Goal: Information Seeking & Learning: Learn about a topic

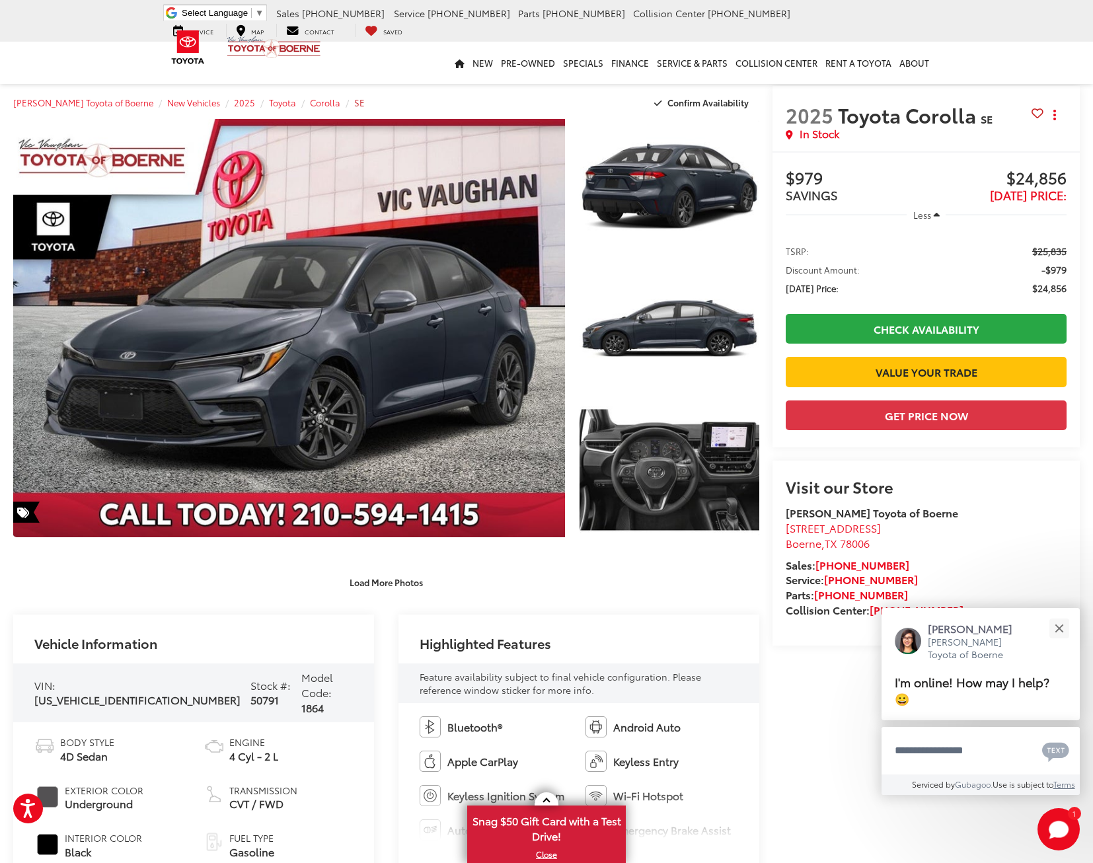
click at [354, 104] on span "SE" at bounding box center [359, 103] width 11 height 12
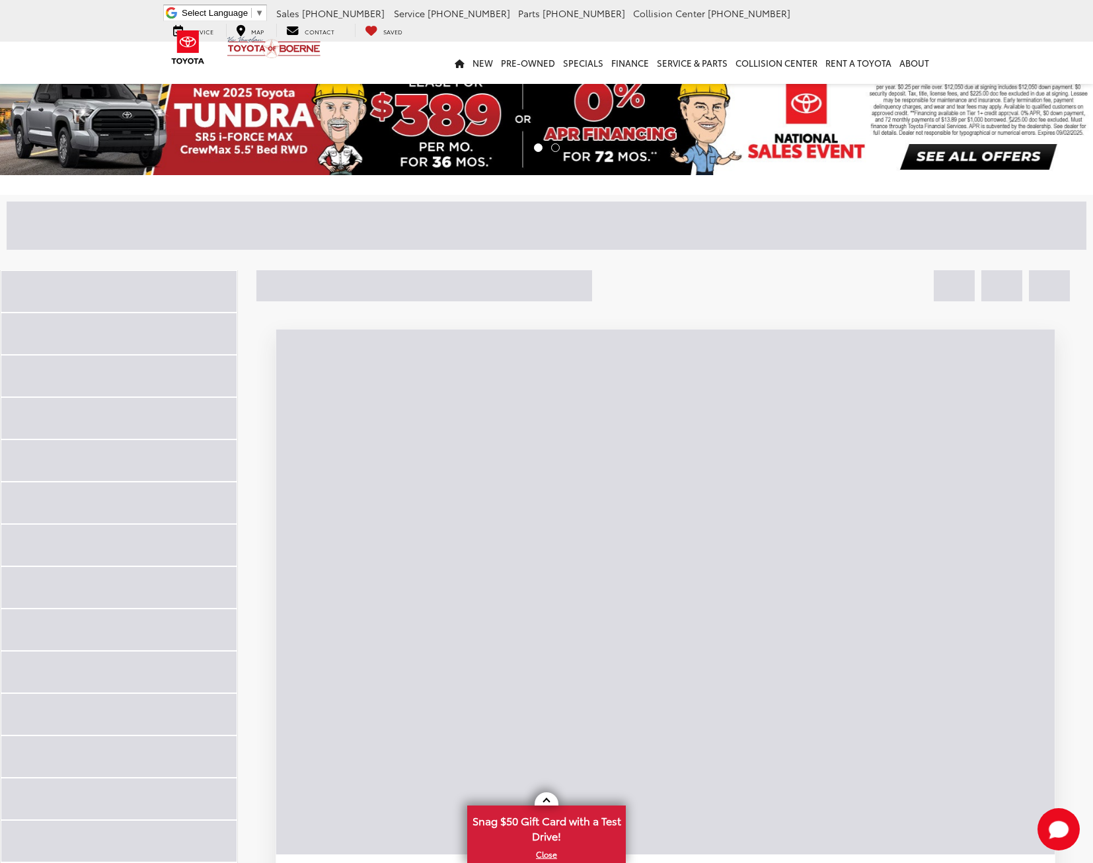
scroll to position [67, 0]
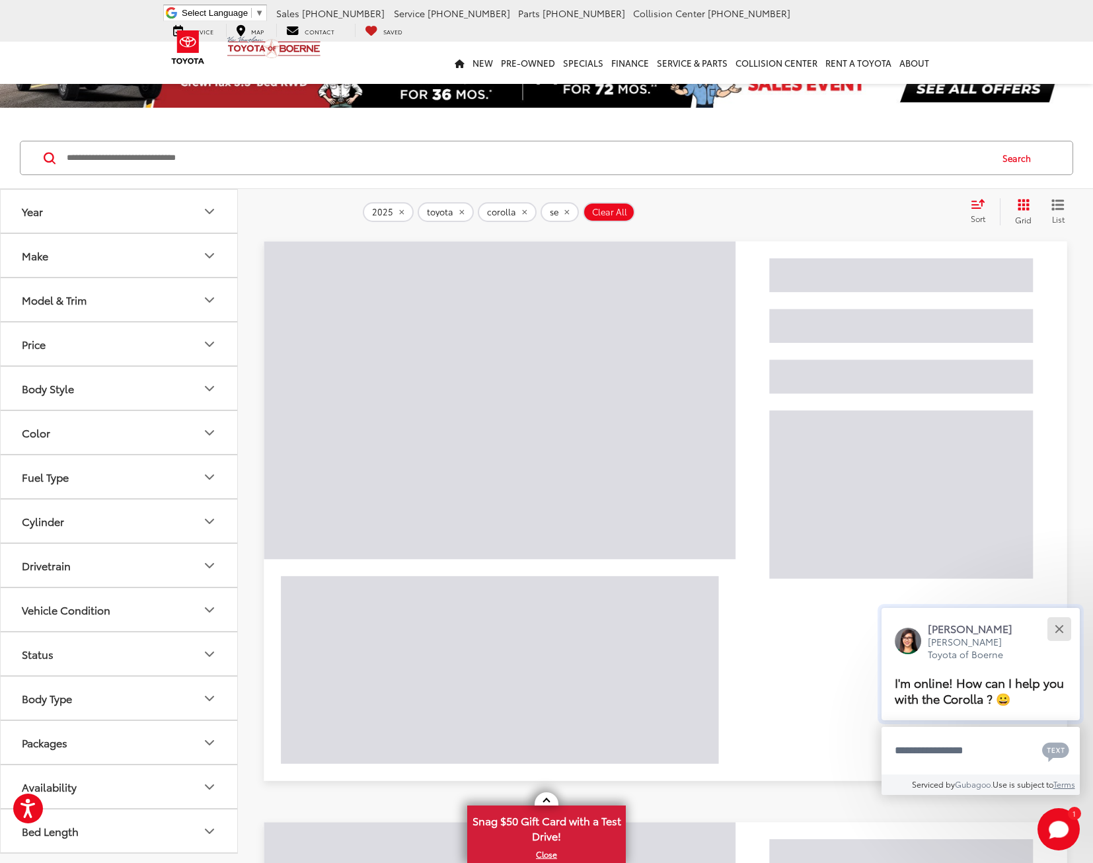
click at [1062, 629] on button "Close" at bounding box center [1059, 629] width 28 height 28
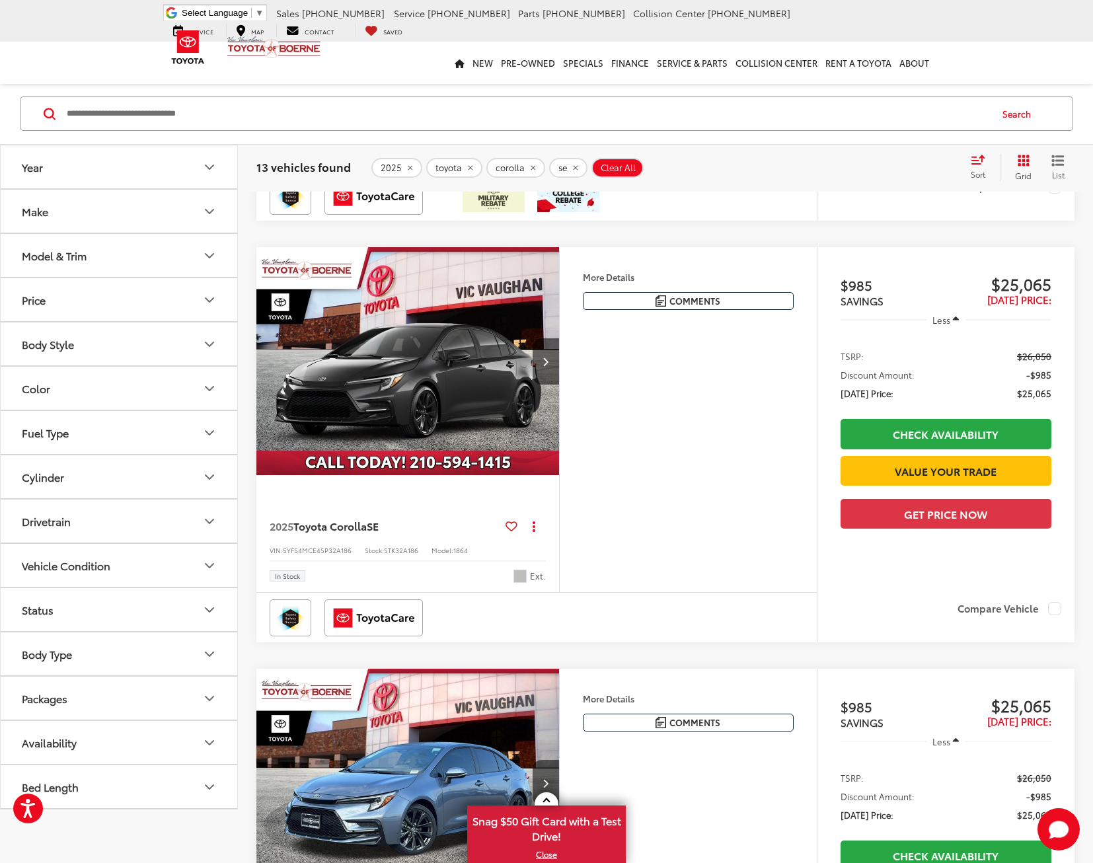
scroll to position [1753, 0]
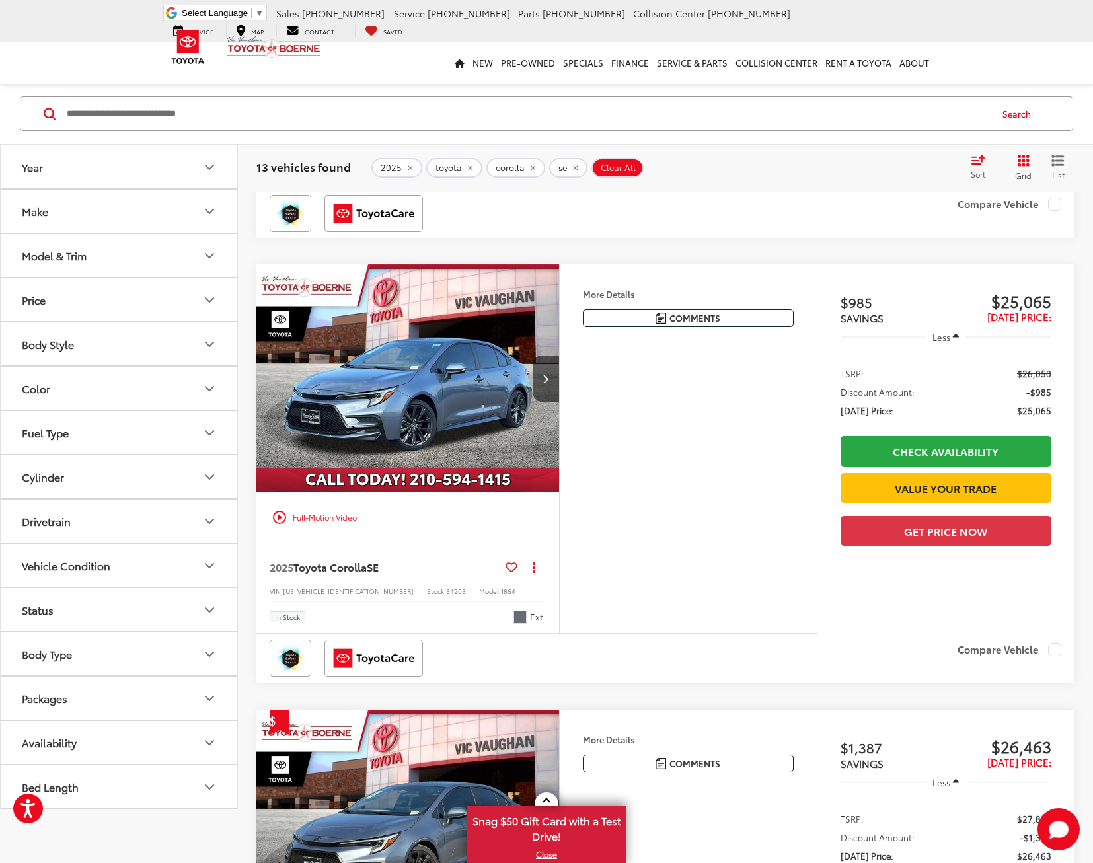
click at [500, 493] on img "2025 Toyota Corolla SE 0" at bounding box center [408, 378] width 305 height 229
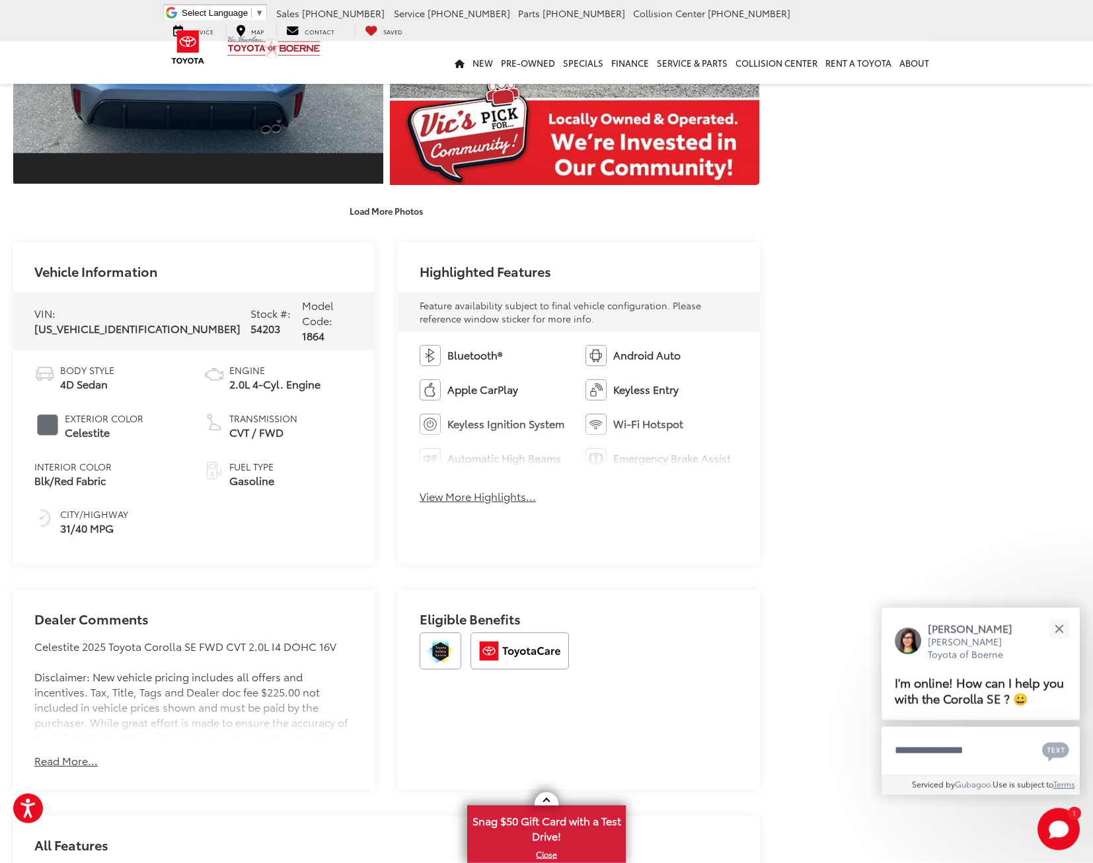
scroll to position [970, 0]
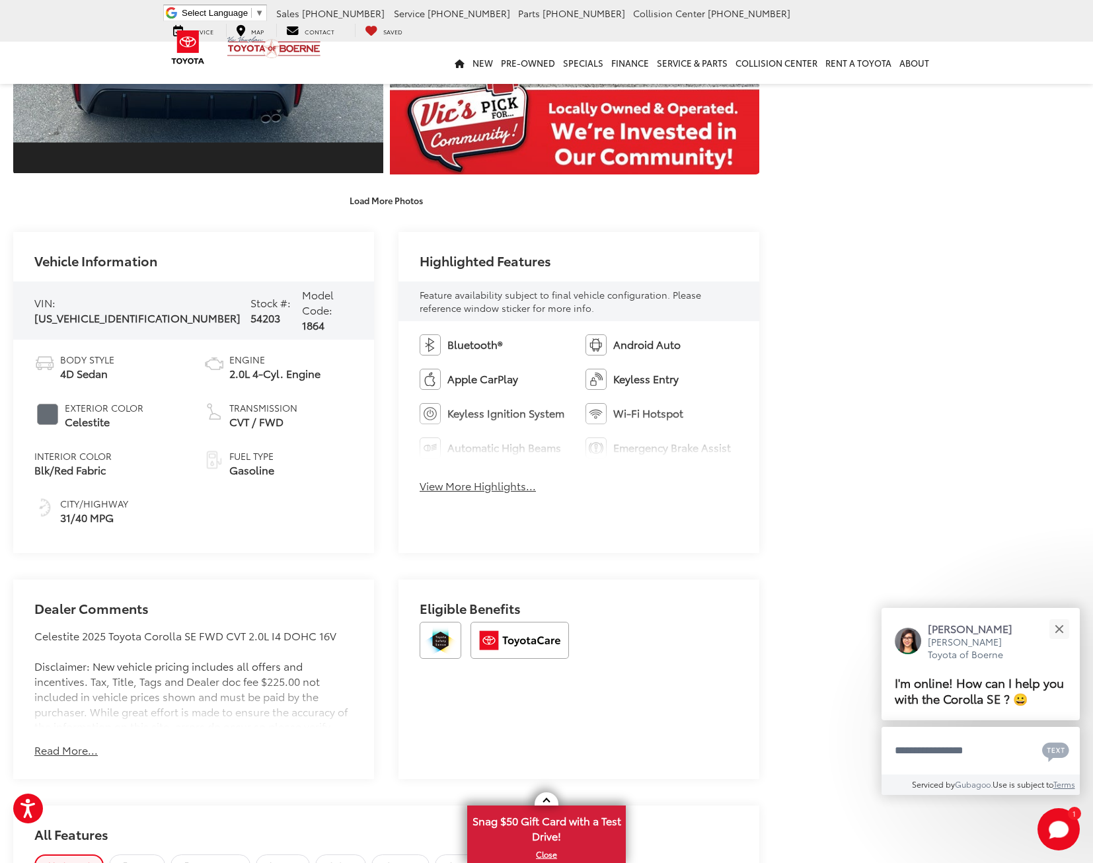
click at [488, 491] on button "View More Highlights..." at bounding box center [478, 486] width 116 height 15
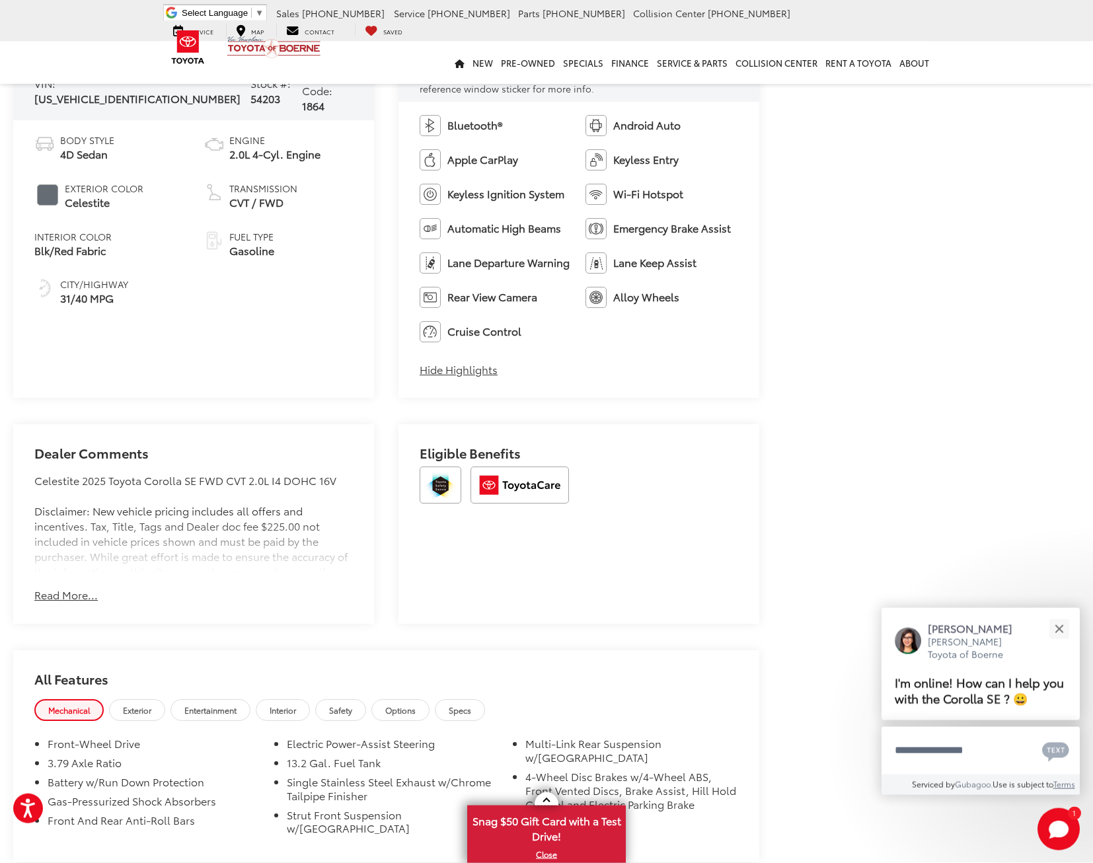
scroll to position [1240, 0]
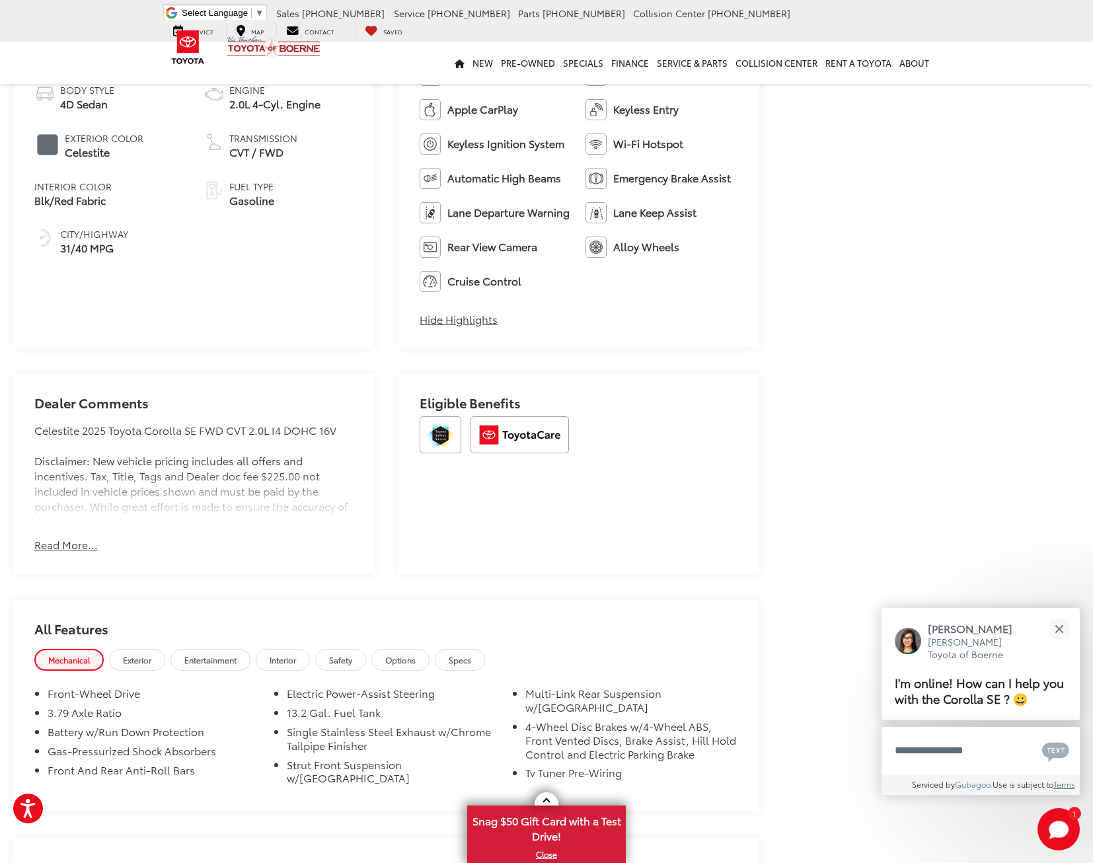
click at [69, 553] on button "Read More..." at bounding box center [65, 544] width 63 height 15
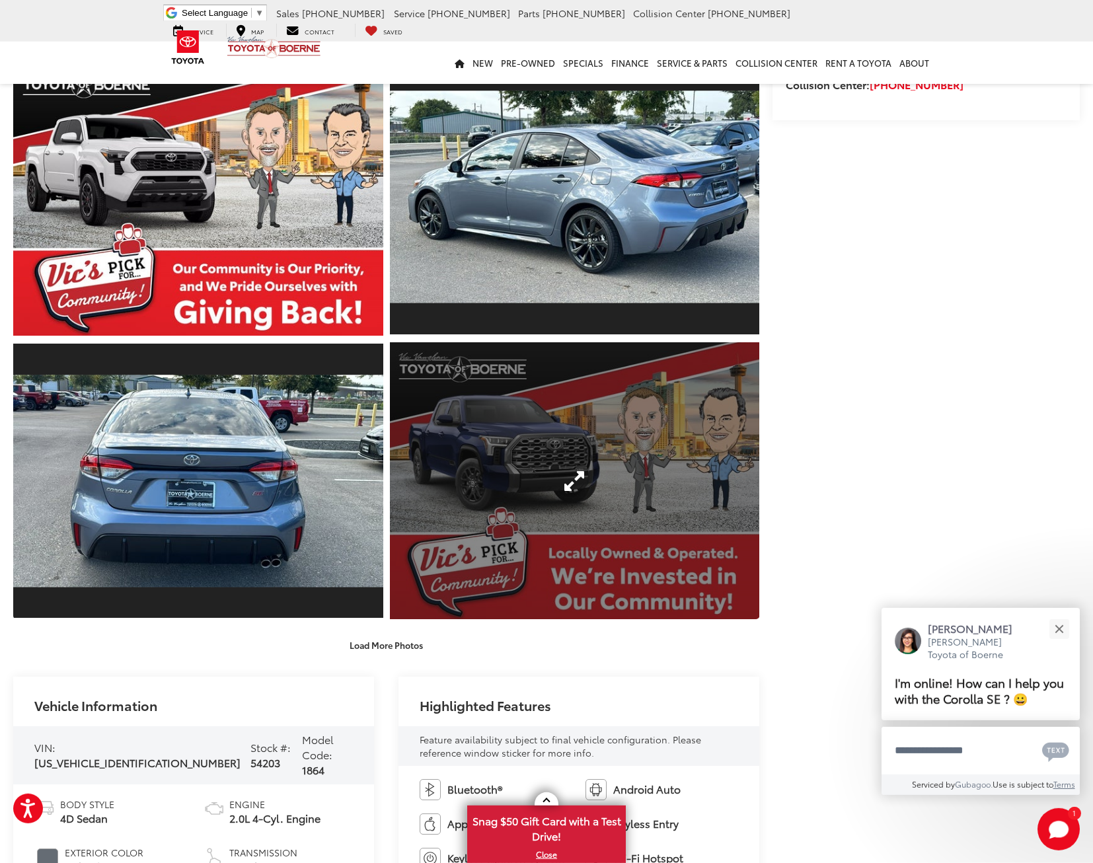
scroll to position [539, 0]
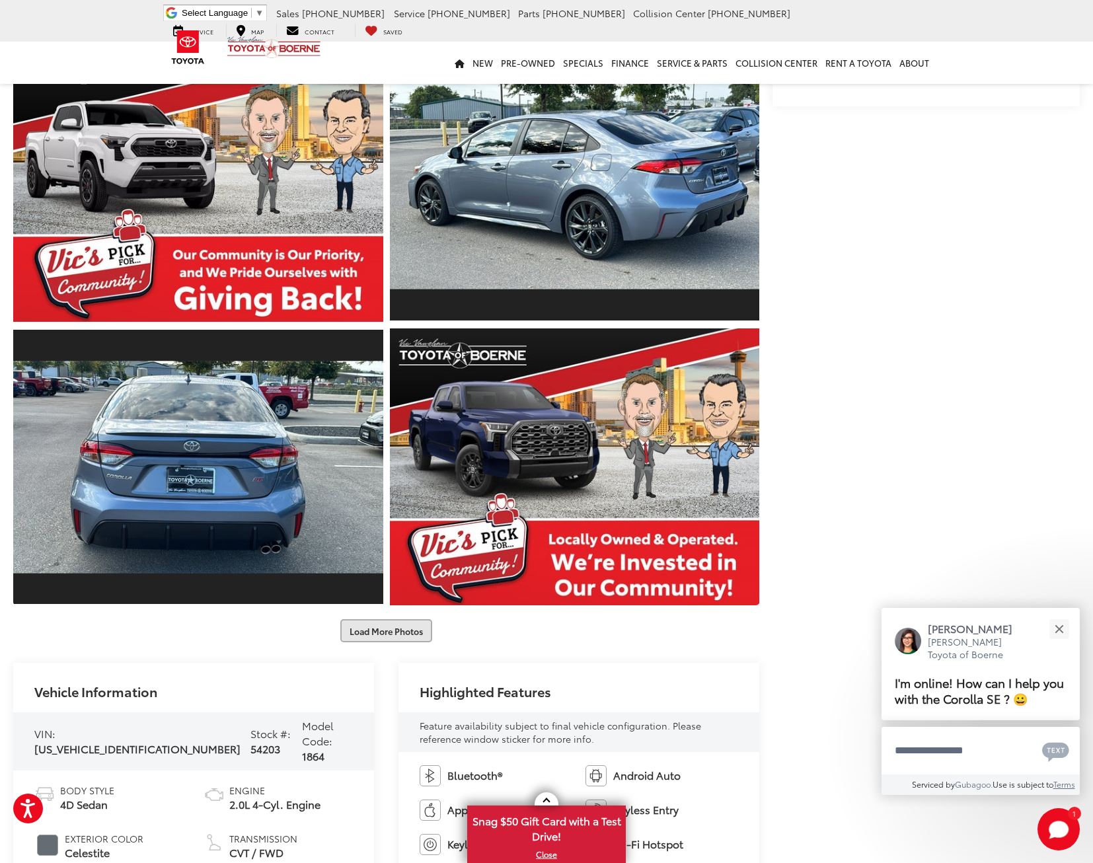
click at [395, 625] on button "Load More Photos" at bounding box center [386, 630] width 92 height 23
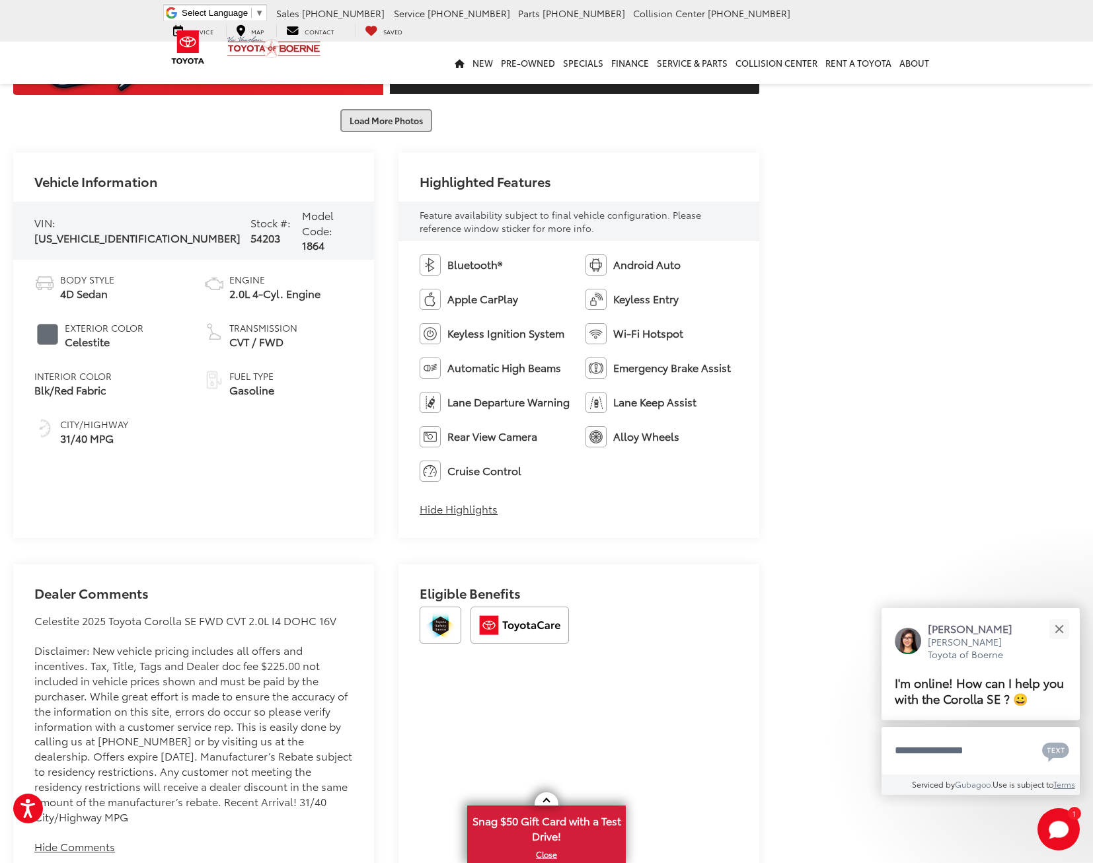
scroll to position [1416, 0]
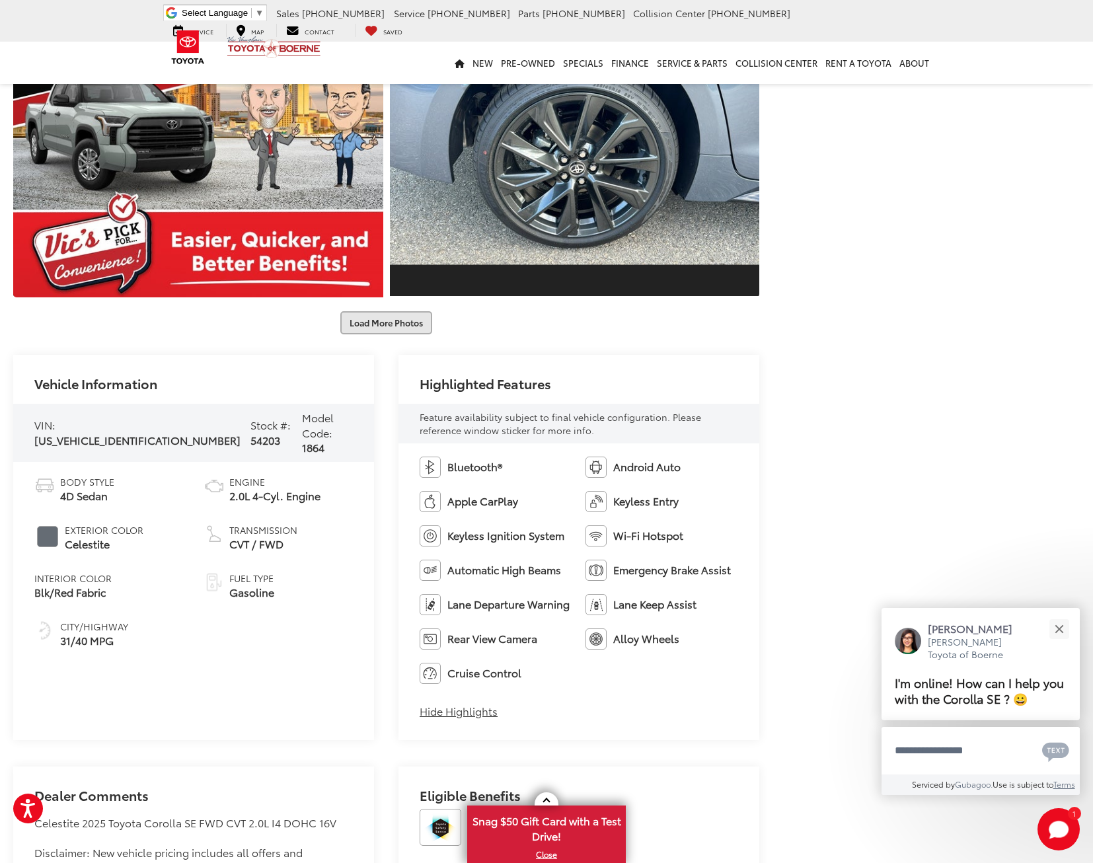
click at [409, 323] on button "Load More Photos" at bounding box center [386, 322] width 92 height 23
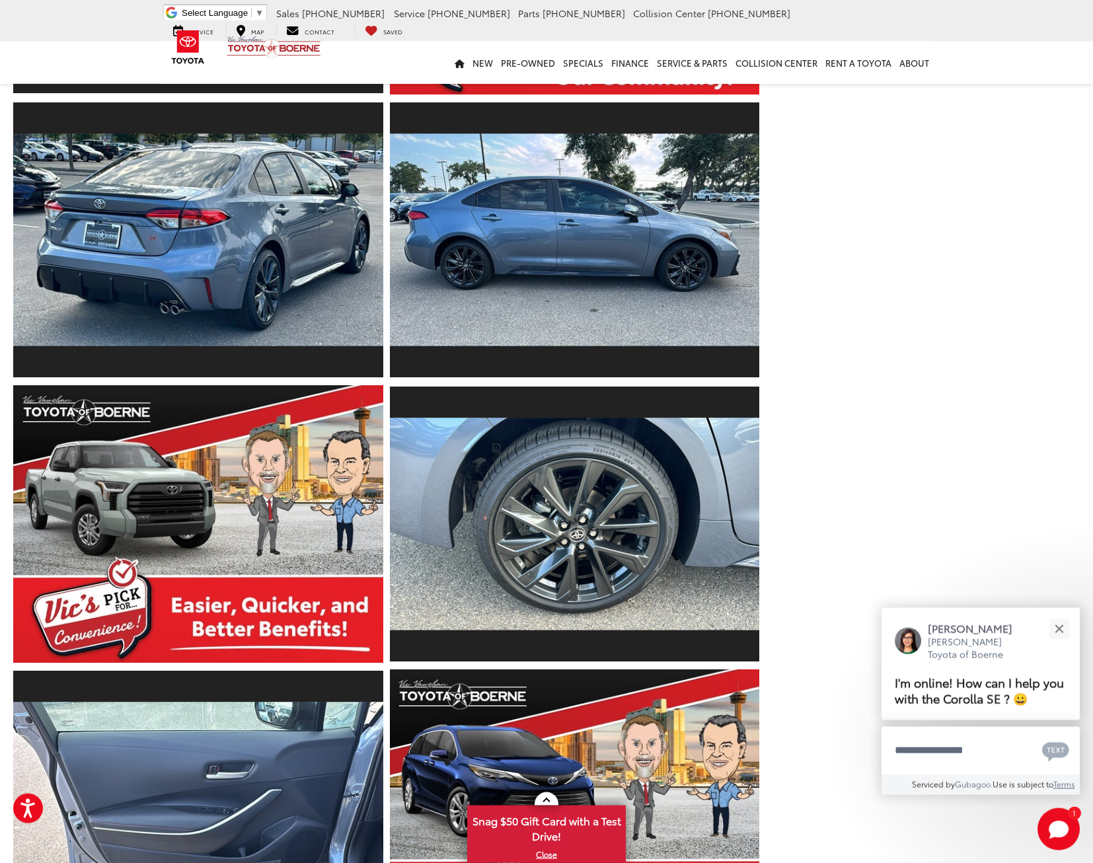
scroll to position [1011, 0]
